Goal: Task Accomplishment & Management: Use online tool/utility

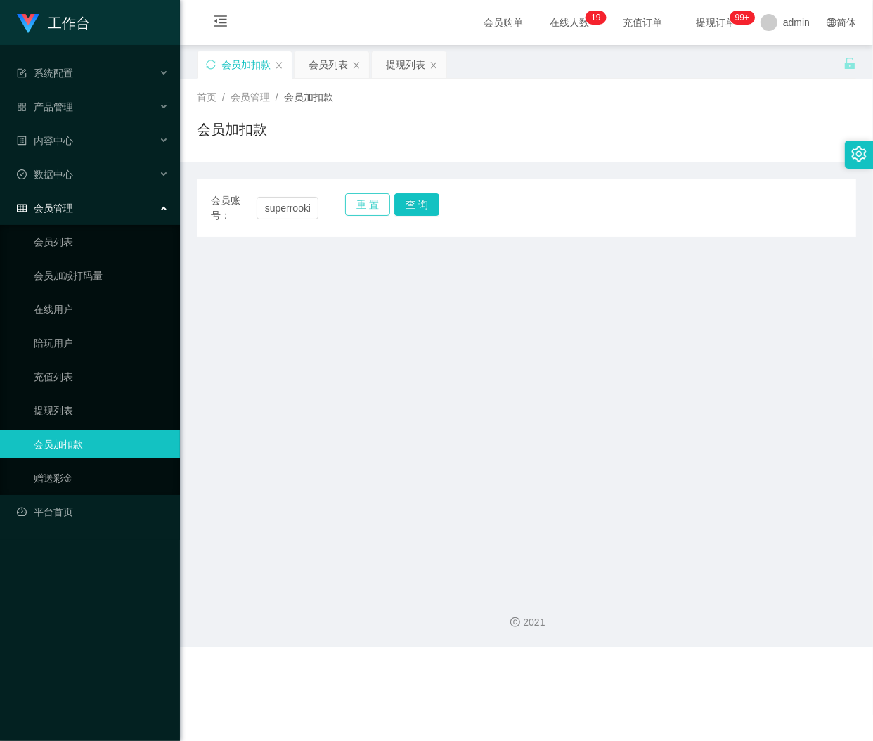
scroll to position [0, 7]
type input "superrookie"
click at [417, 198] on button "查 询" at bounding box center [416, 204] width 45 height 22
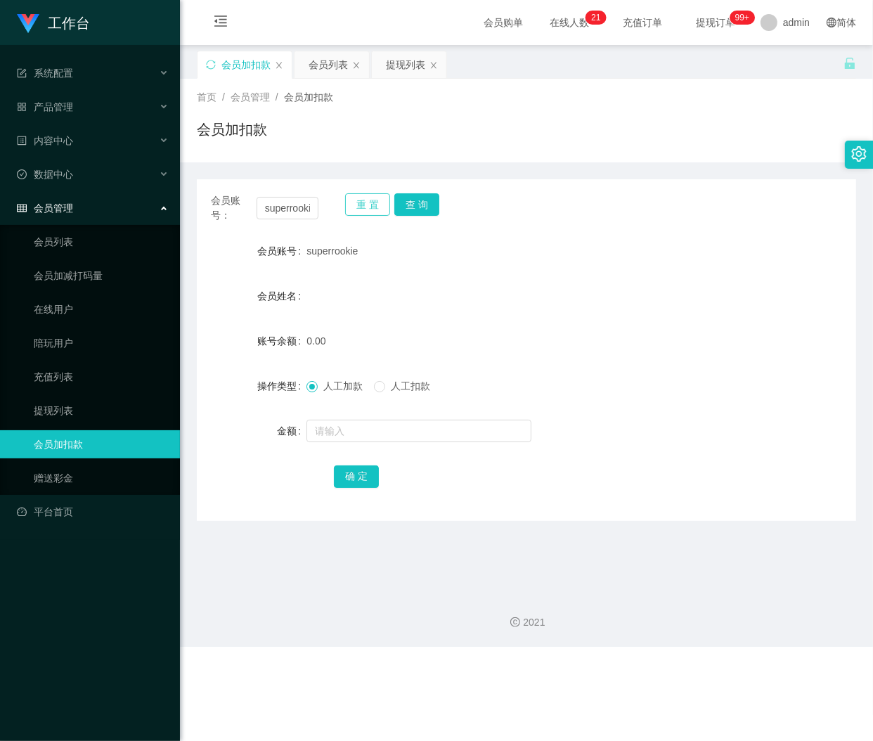
drag, startPoint x: 358, startPoint y: 206, endPoint x: 341, endPoint y: 207, distance: 17.6
click at [358, 206] on button "重 置" at bounding box center [367, 204] width 45 height 22
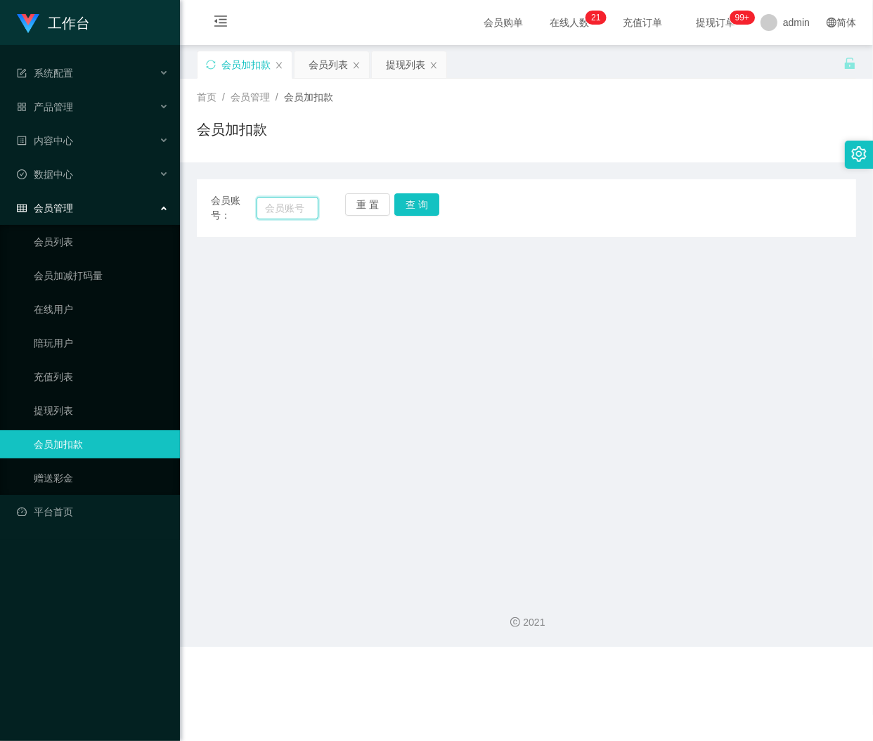
click at [296, 209] on input "text" at bounding box center [287, 208] width 62 height 22
paste input "lwjjwjj"
type input "lwjjwjj"
click at [436, 204] on button "查 询" at bounding box center [416, 204] width 45 height 22
click at [367, 205] on button "重 置" at bounding box center [367, 204] width 45 height 22
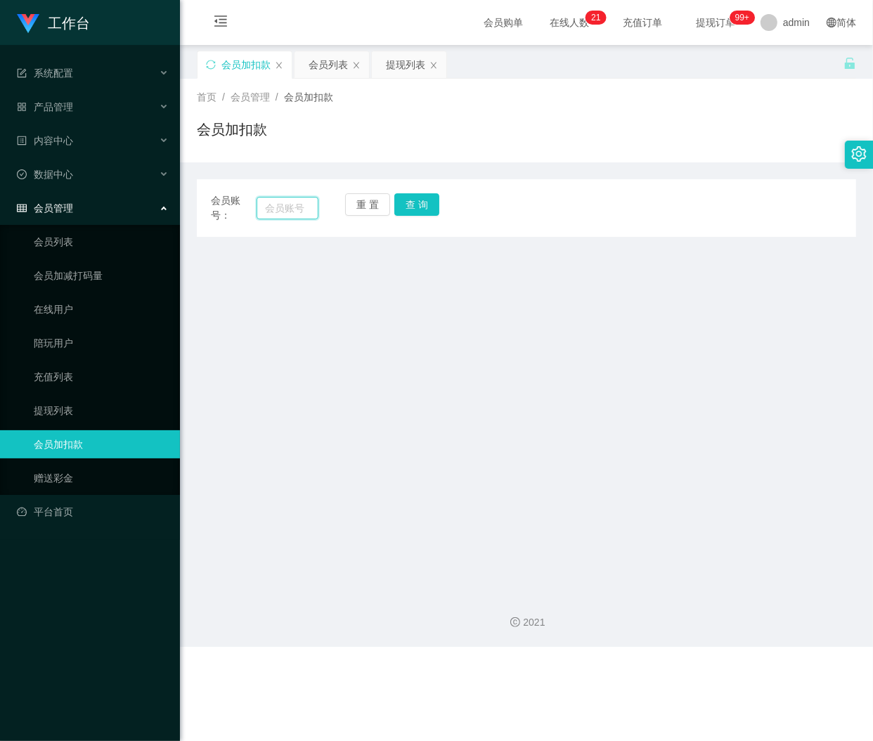
drag, startPoint x: 275, startPoint y: 206, endPoint x: 400, endPoint y: 195, distance: 126.2
click at [275, 206] on input "text" at bounding box center [287, 208] width 62 height 22
paste input "limsiushe"
type input "limsiushe"
click at [426, 200] on button "查 询" at bounding box center [416, 204] width 45 height 22
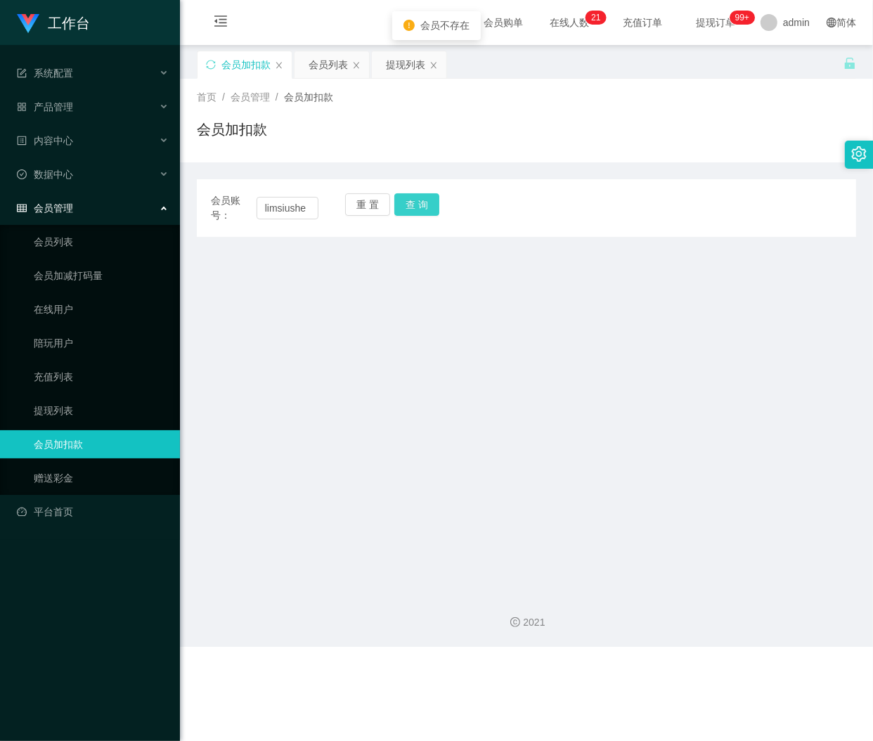
click at [420, 204] on button "查 询" at bounding box center [416, 204] width 45 height 22
drag, startPoint x: 369, startPoint y: 198, endPoint x: 357, endPoint y: 204, distance: 13.5
click at [369, 198] on button "重 置" at bounding box center [367, 204] width 45 height 22
click at [285, 209] on input "text" at bounding box center [287, 208] width 62 height 22
paste input "superrookie"
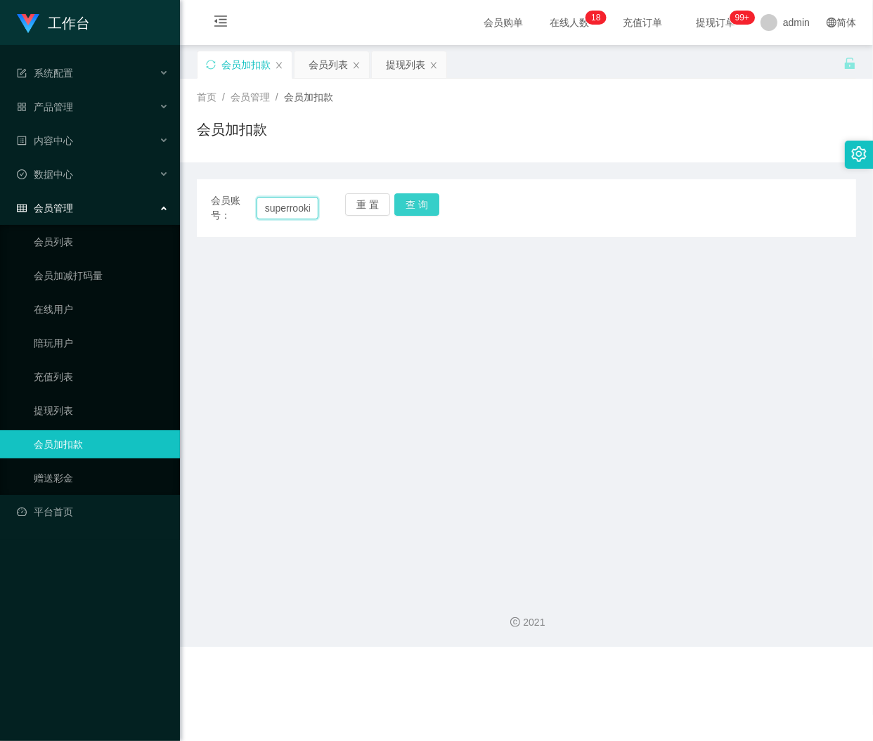
scroll to position [0, 7]
type input "superrookie"
click at [412, 204] on button "查 询" at bounding box center [416, 204] width 45 height 22
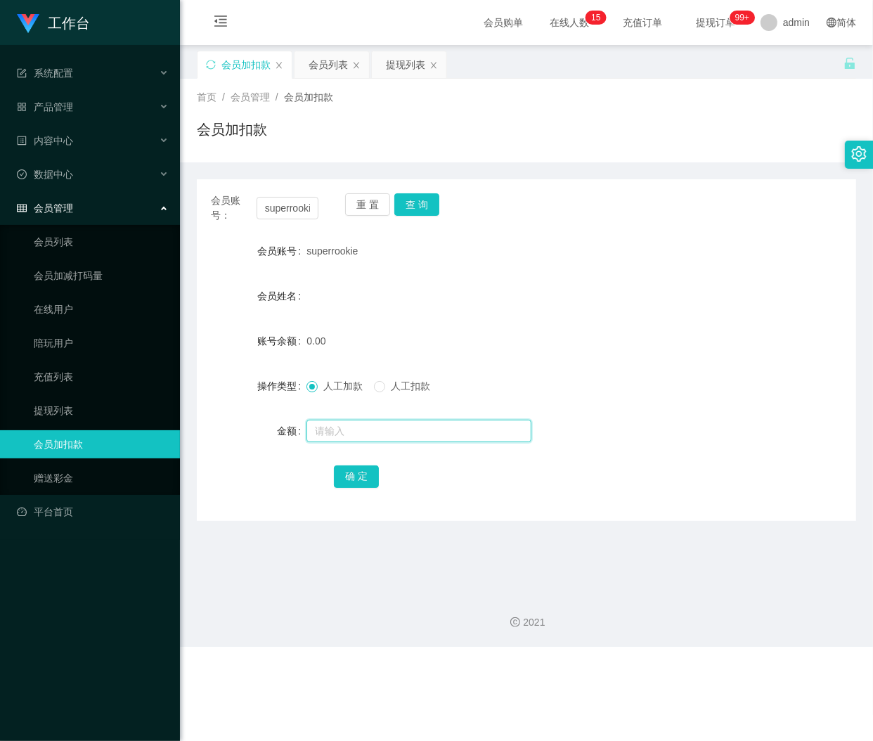
click at [377, 431] on input "text" at bounding box center [418, 430] width 225 height 22
paste input "30"
type input "30"
click at [346, 476] on button "确 定" at bounding box center [356, 476] width 45 height 22
click at [356, 204] on button "重 置" at bounding box center [367, 204] width 45 height 22
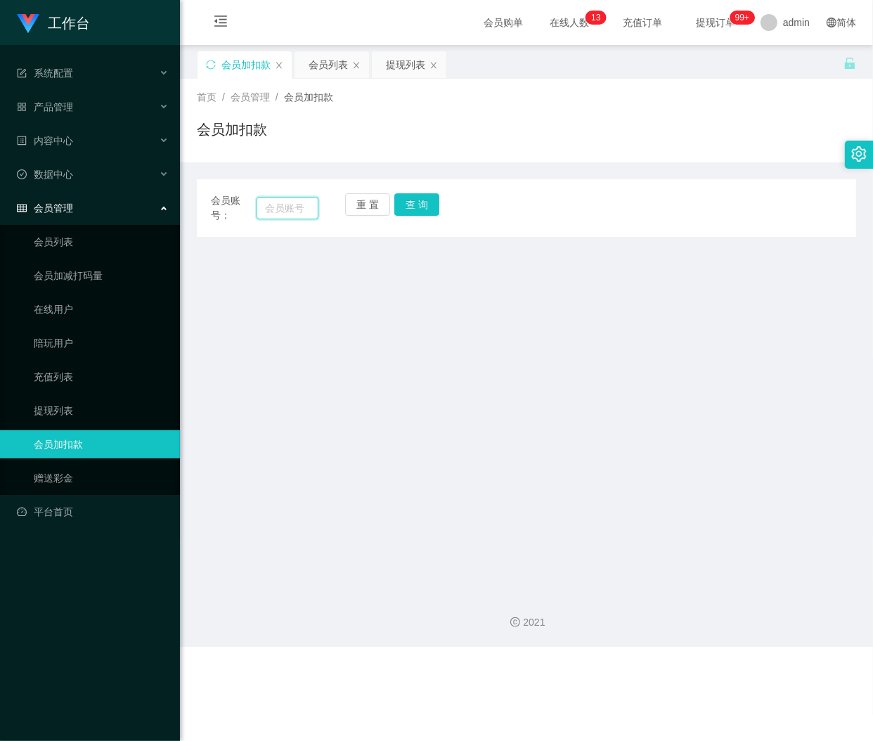
drag, startPoint x: 307, startPoint y: 205, endPoint x: 319, endPoint y: 205, distance: 11.9
click at [307, 205] on input "text" at bounding box center [287, 208] width 62 height 22
paste input "kazuha1818"
type input "kazuha1818"
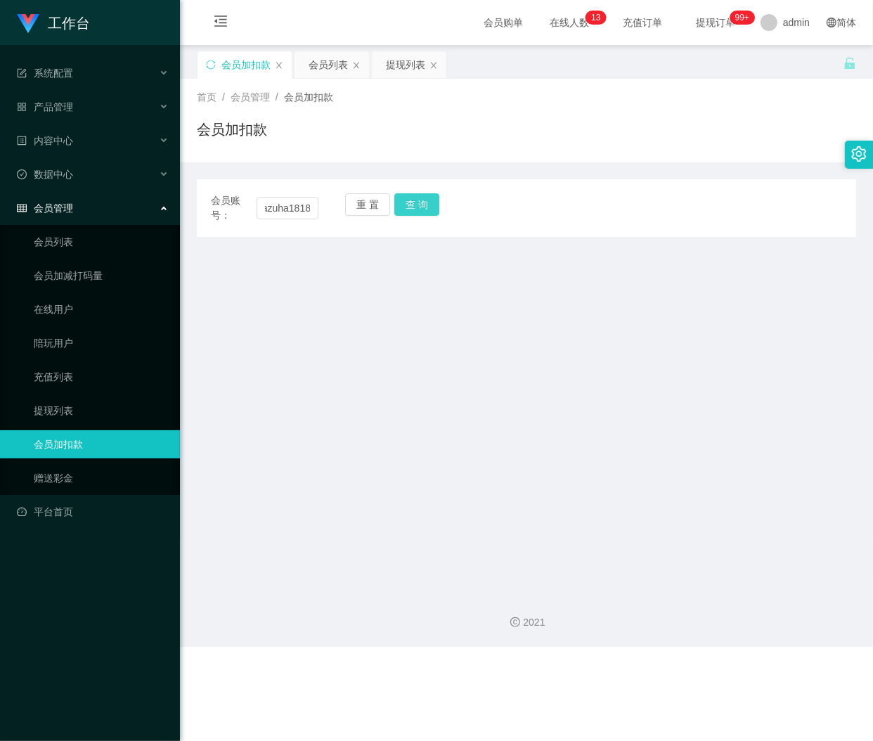
click at [417, 201] on button "查 询" at bounding box center [416, 204] width 45 height 22
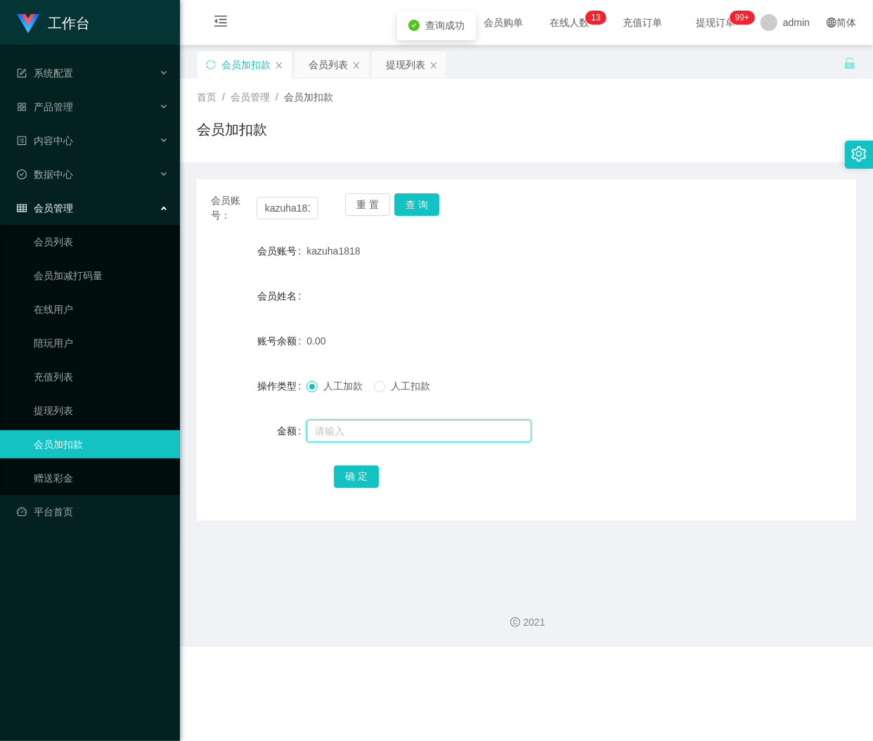
click at [342, 429] on input "text" at bounding box center [418, 430] width 225 height 22
type input "30"
click at [365, 481] on button "确 定" at bounding box center [356, 476] width 45 height 22
click at [362, 204] on button "重 置" at bounding box center [367, 204] width 45 height 22
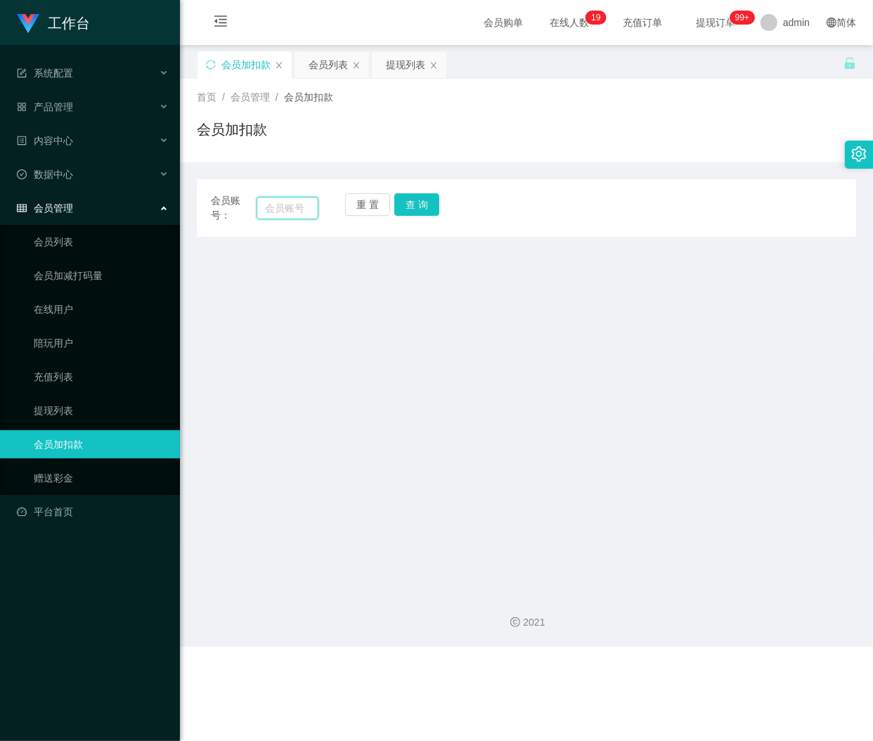
click at [292, 200] on input "text" at bounding box center [287, 208] width 62 height 22
paste input "0169045563"
type input "0169045563"
click at [416, 199] on button "查 询" at bounding box center [416, 204] width 45 height 22
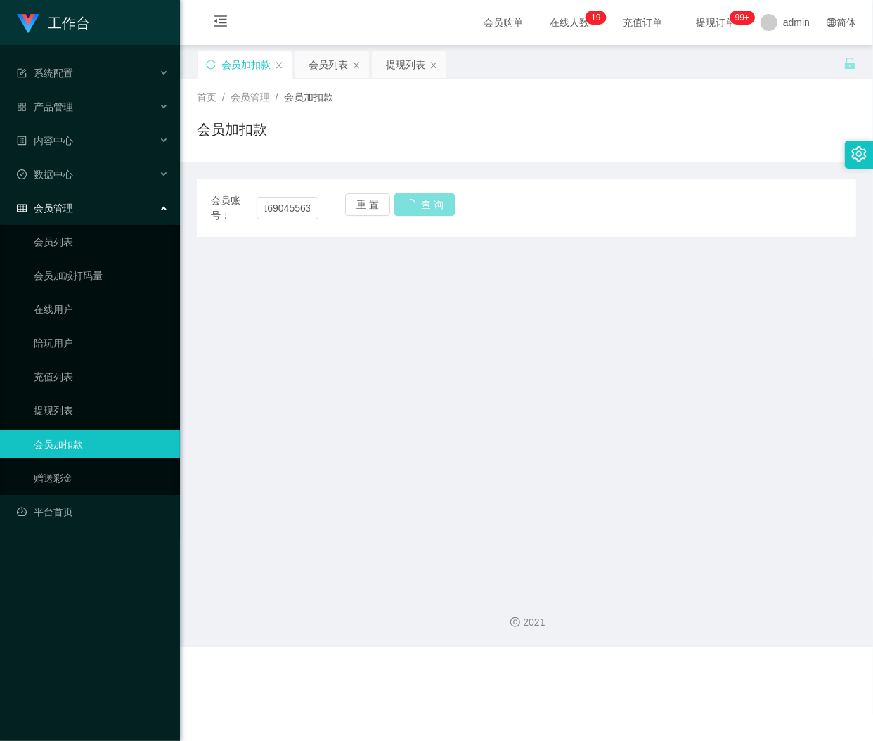
scroll to position [0, 0]
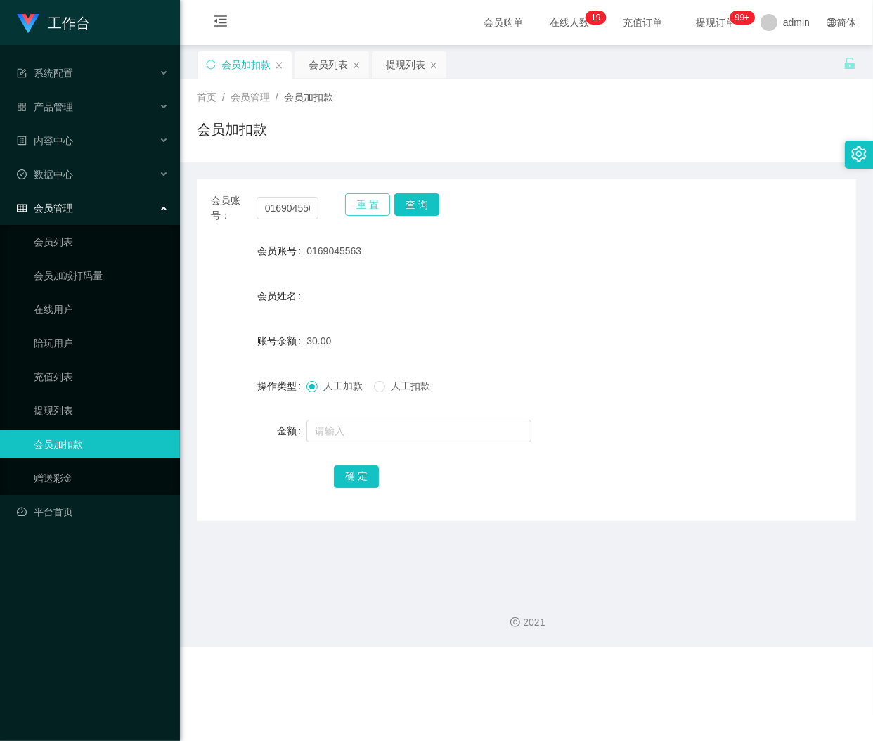
click at [367, 207] on button "重 置" at bounding box center [367, 204] width 45 height 22
